Goal: Find specific page/section: Find specific page/section

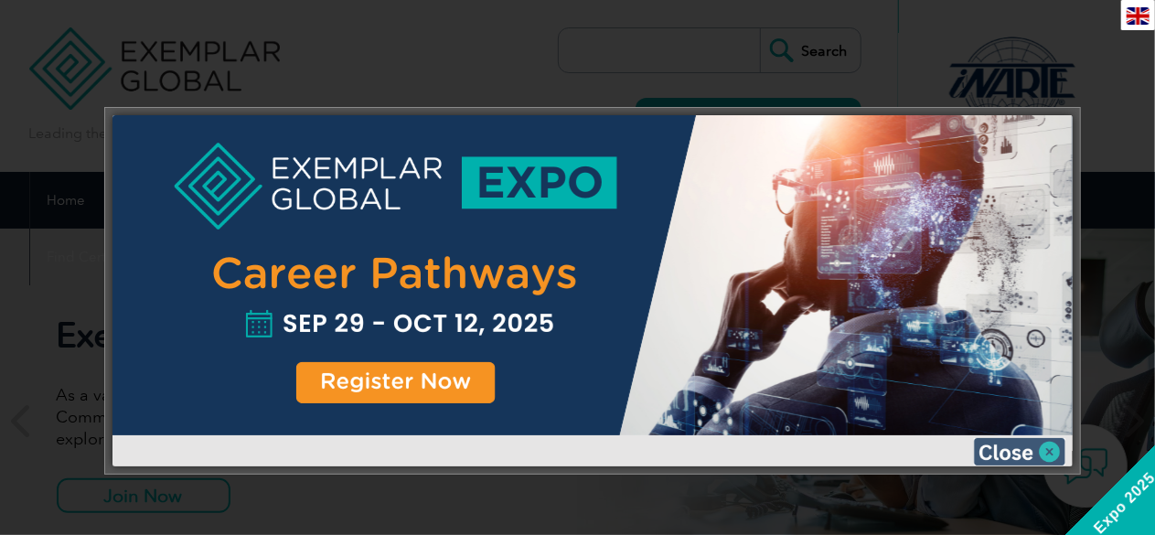
click at [1010, 444] on img at bounding box center [1019, 451] width 91 height 27
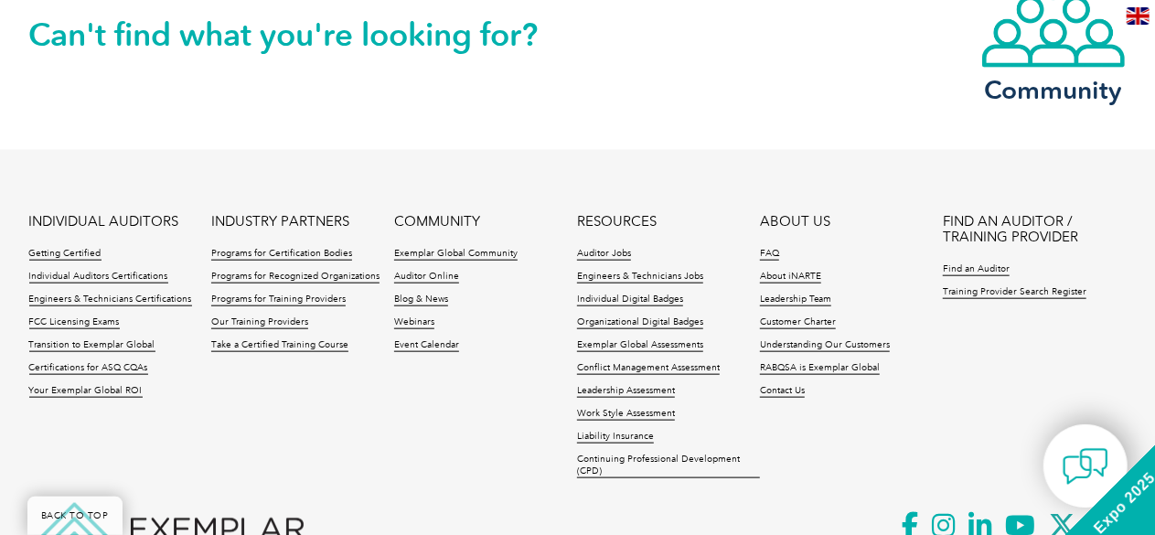
scroll to position [4332, 0]
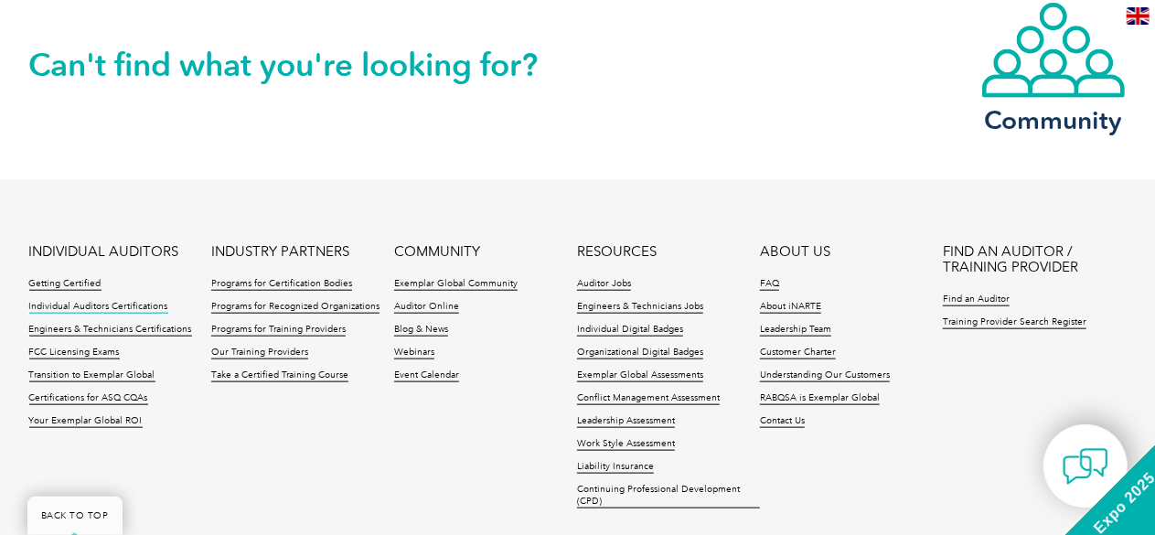
click at [130, 301] on link "Individual Auditors Certifications" at bounding box center [98, 307] width 139 height 13
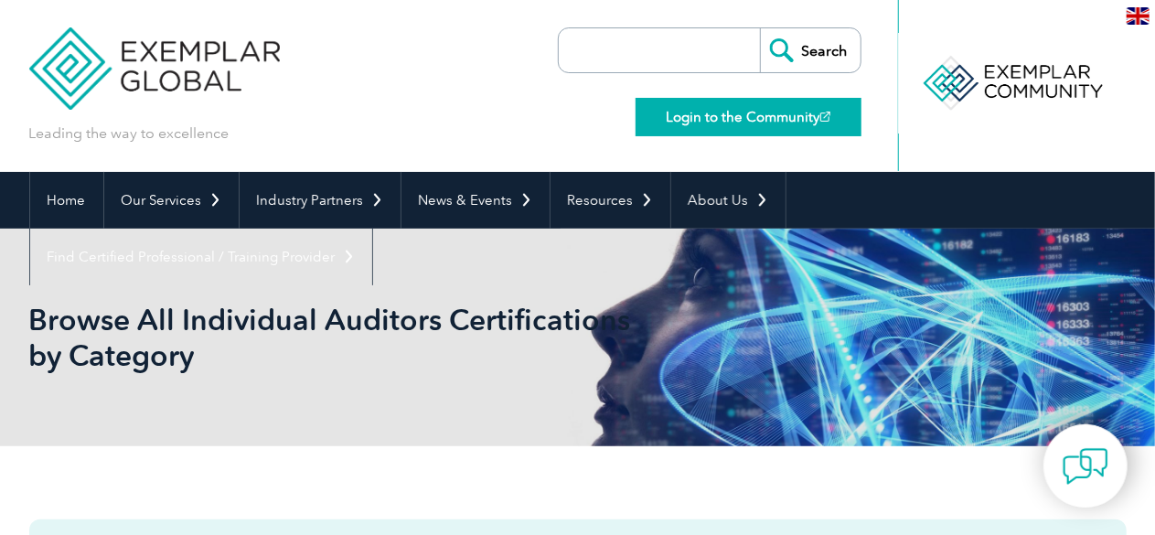
click at [657, 109] on link "Login to the Community" at bounding box center [749, 117] width 226 height 38
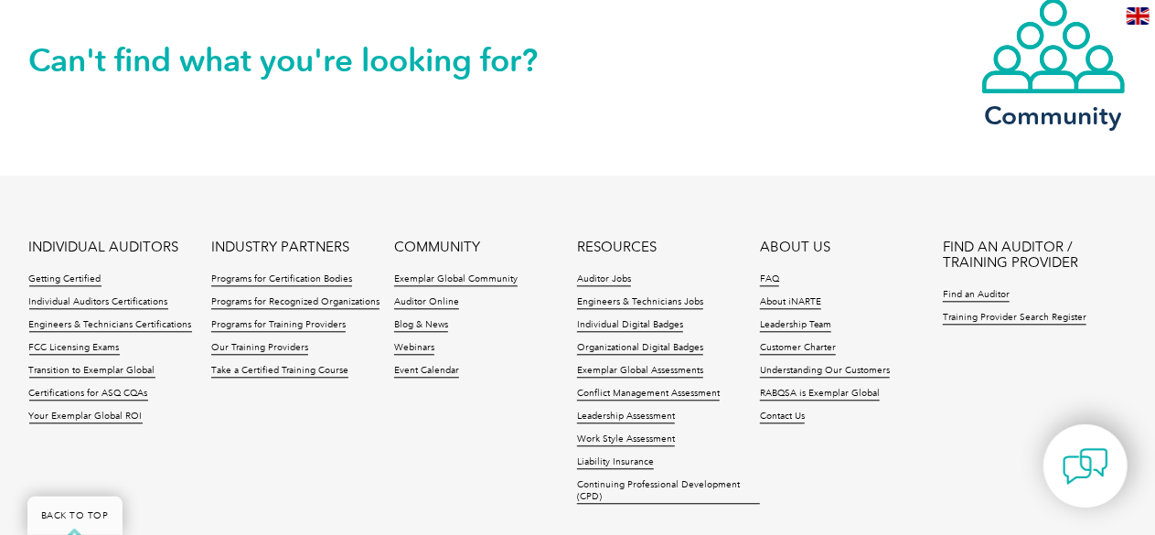
scroll to position [2076, 0]
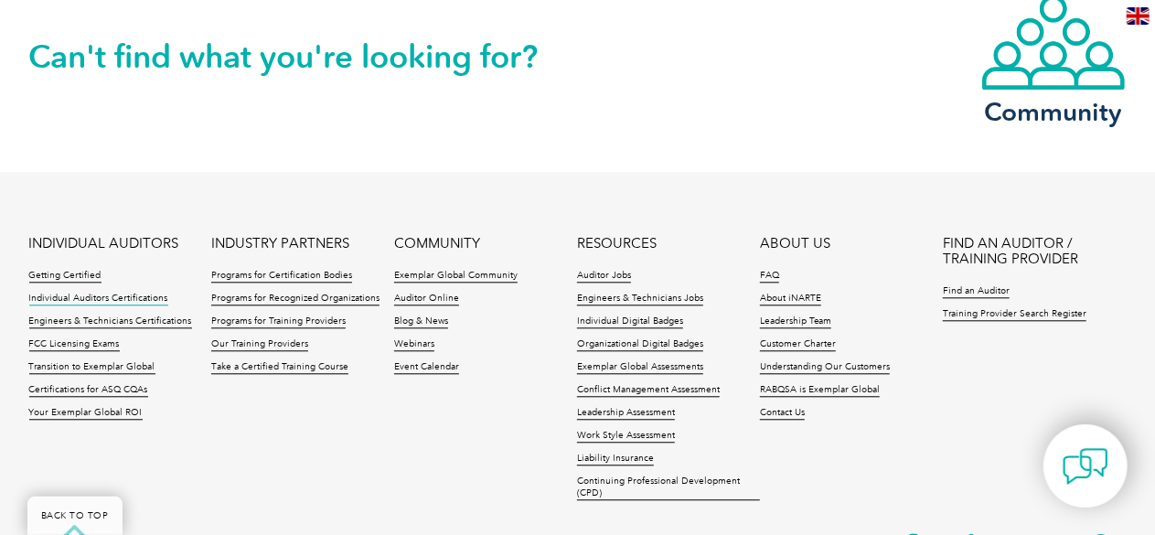
click at [91, 293] on link "Individual Auditors Certifications" at bounding box center [98, 299] width 139 height 13
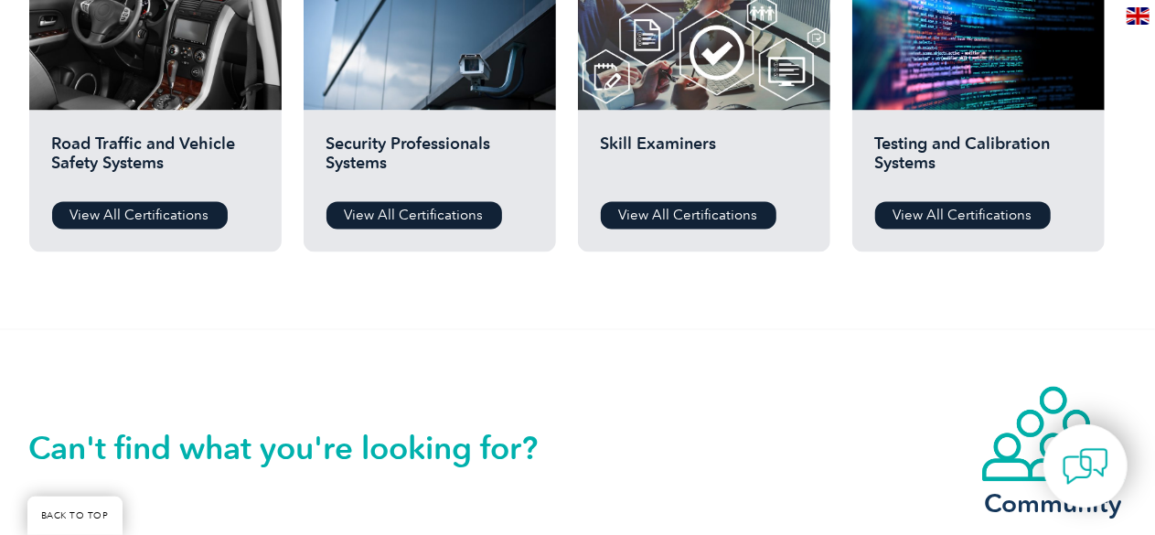
scroll to position [1404, 0]
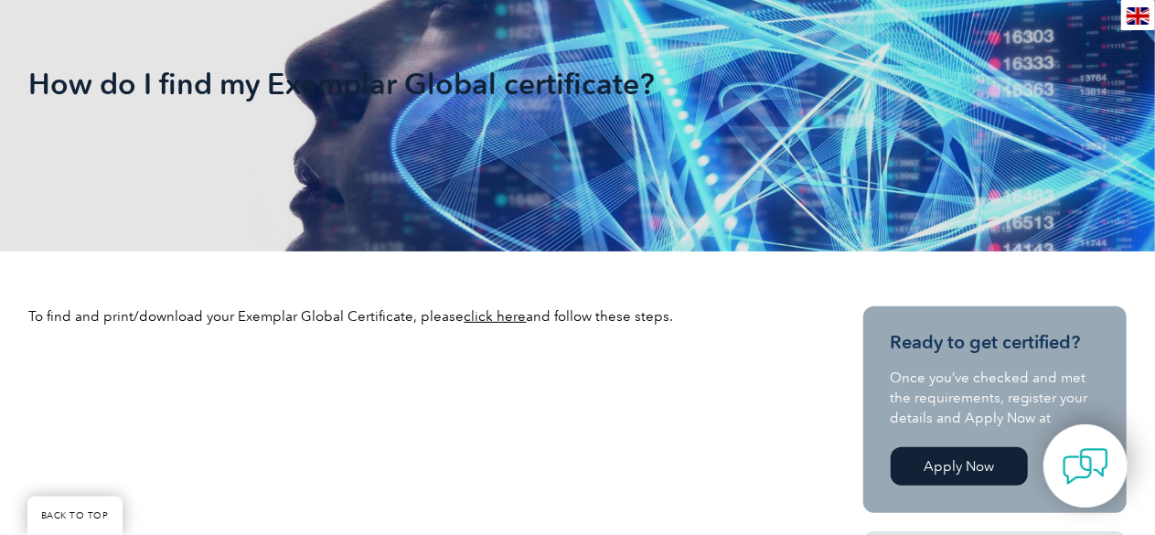
scroll to position [319, 0]
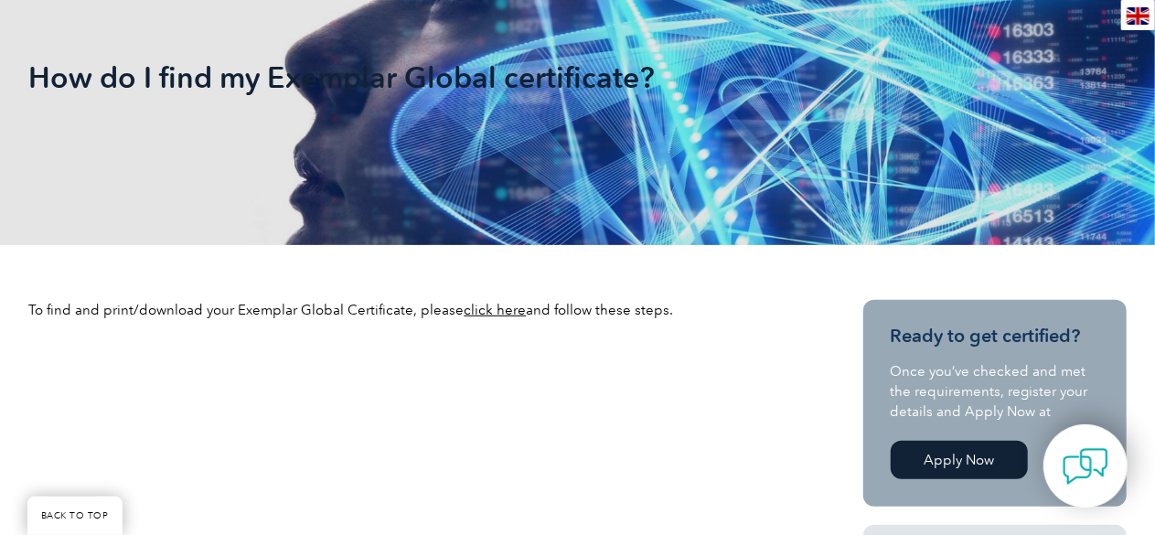
click at [488, 314] on link "click here" at bounding box center [496, 310] width 62 height 16
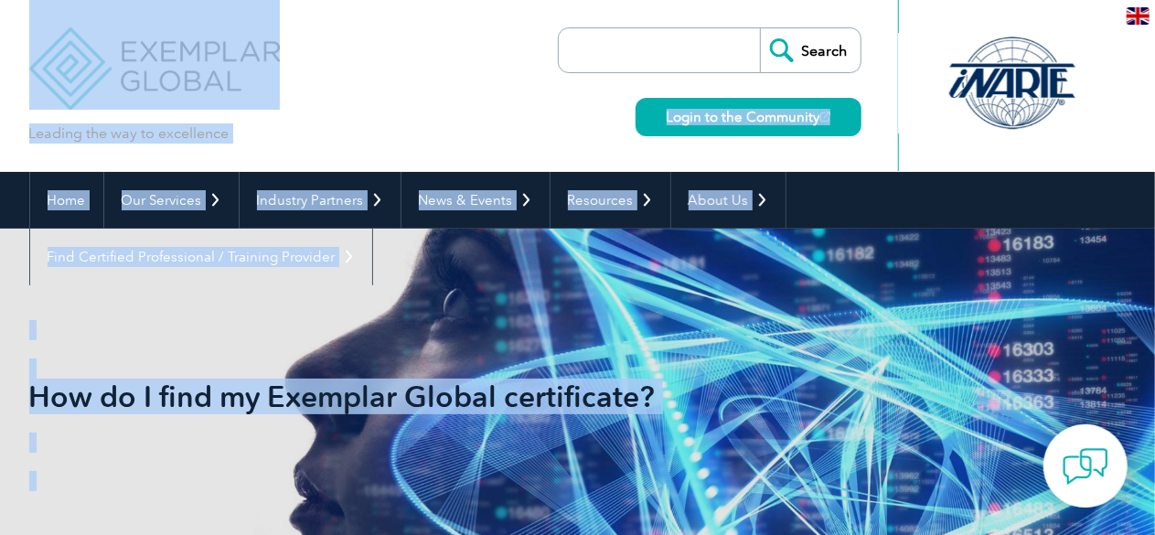
drag, startPoint x: 1154, startPoint y: 89, endPoint x: 1157, endPoint y: 103, distance: 14.9
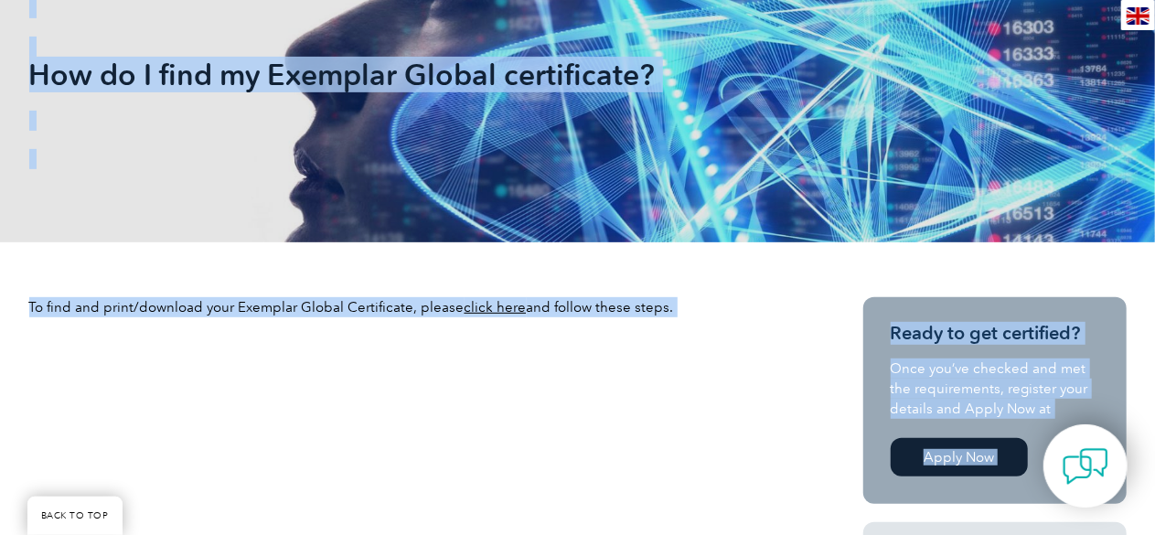
scroll to position [342, 0]
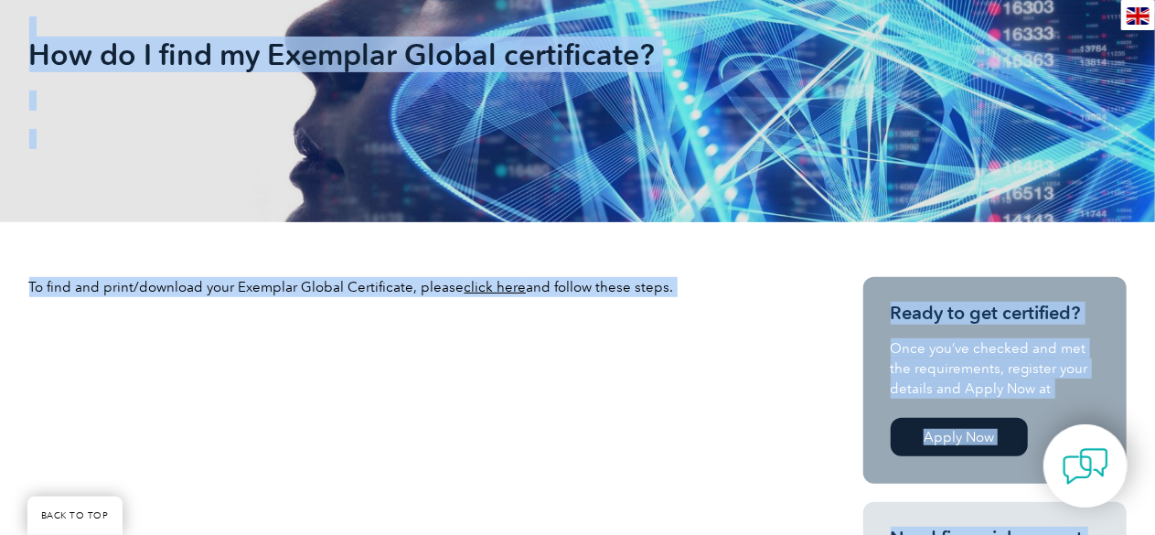
click at [499, 284] on link "click here" at bounding box center [496, 287] width 62 height 16
